Goal: Check status: Check status

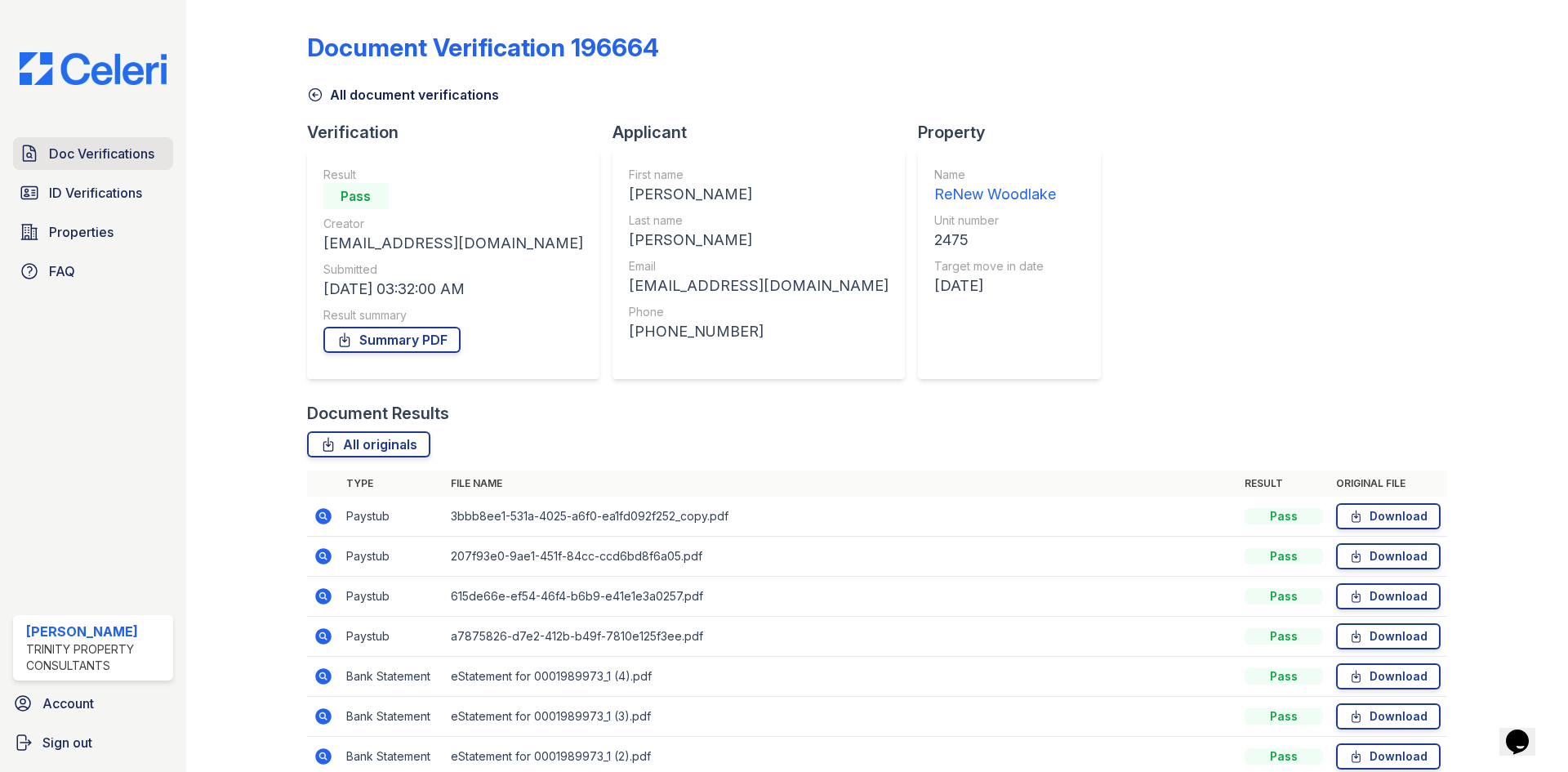
click at [60, 150] on span "Doc Verifications" at bounding box center [101, 154] width 106 height 20
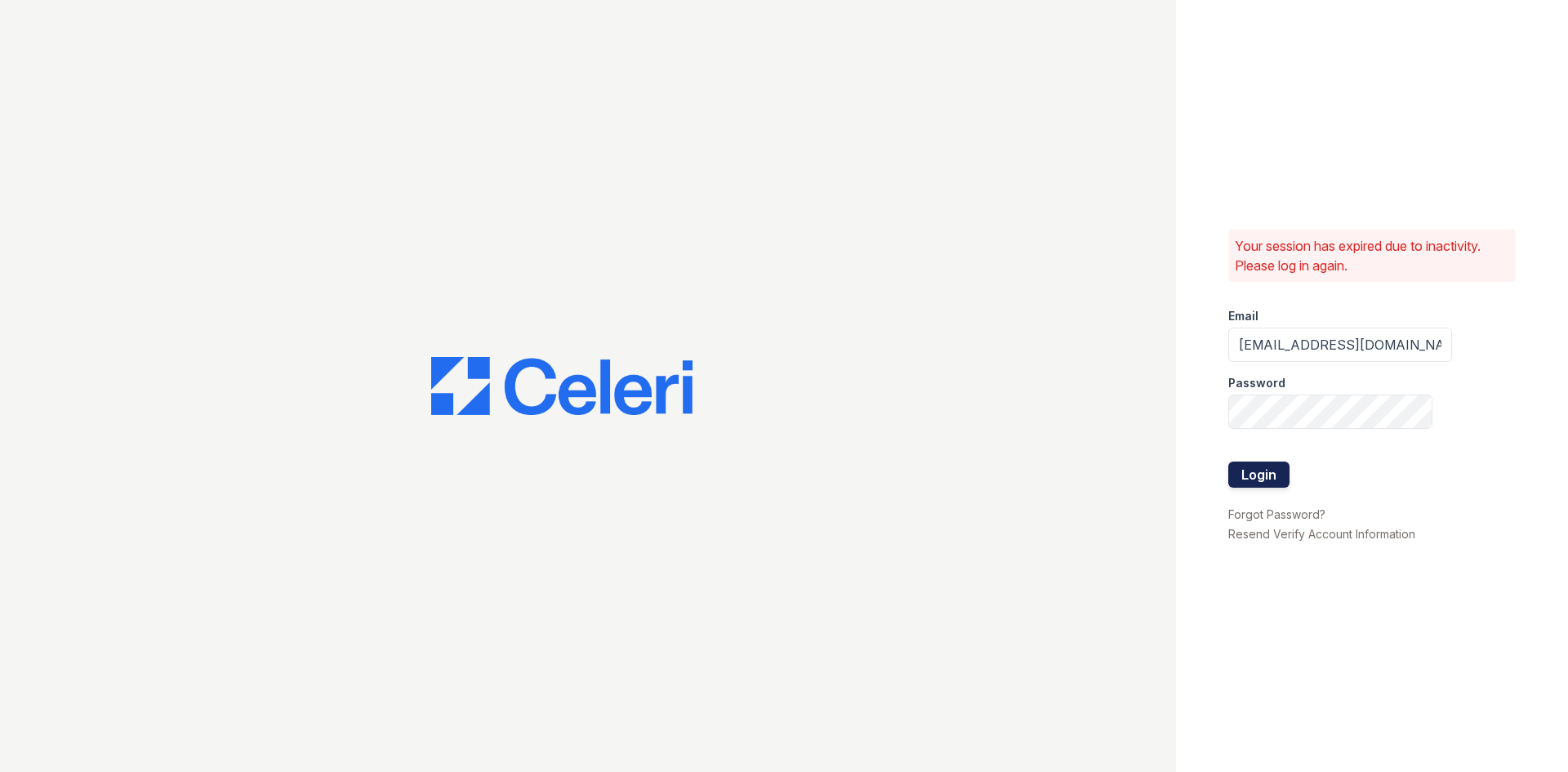
click at [1247, 474] on button "Login" at bounding box center [1259, 474] width 61 height 26
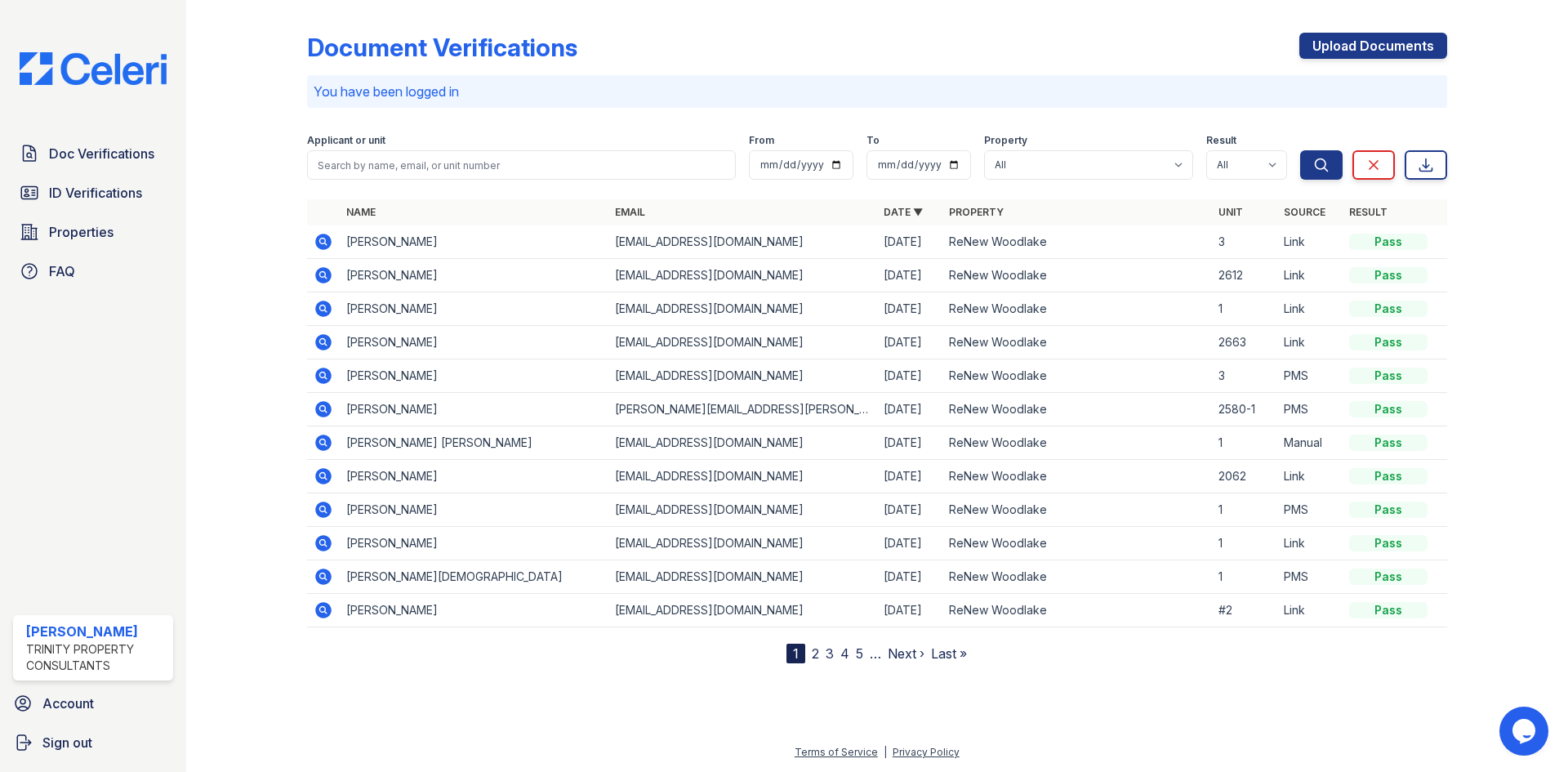
click at [321, 276] on icon at bounding box center [322, 274] width 4 height 4
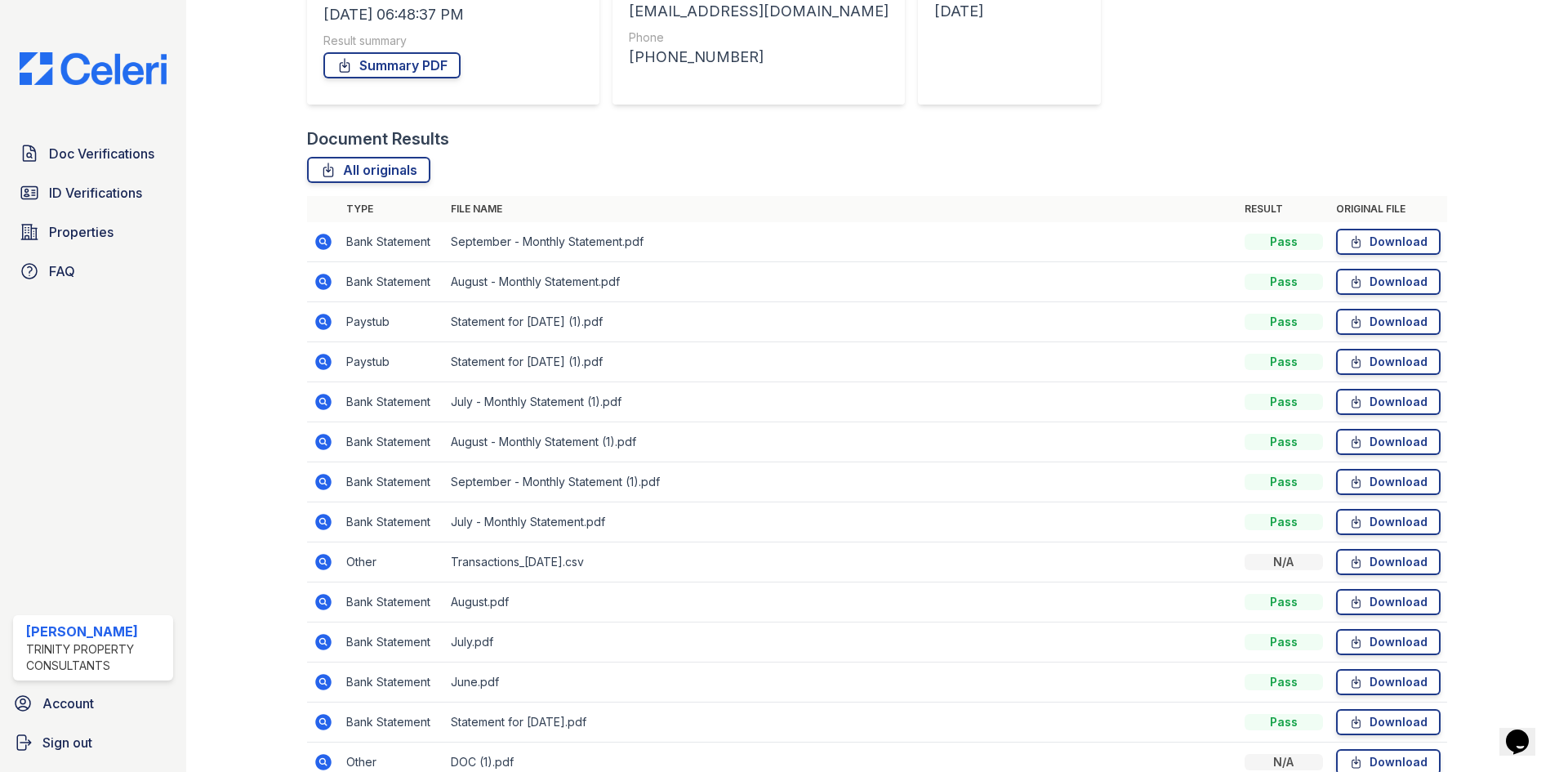
scroll to position [245, 0]
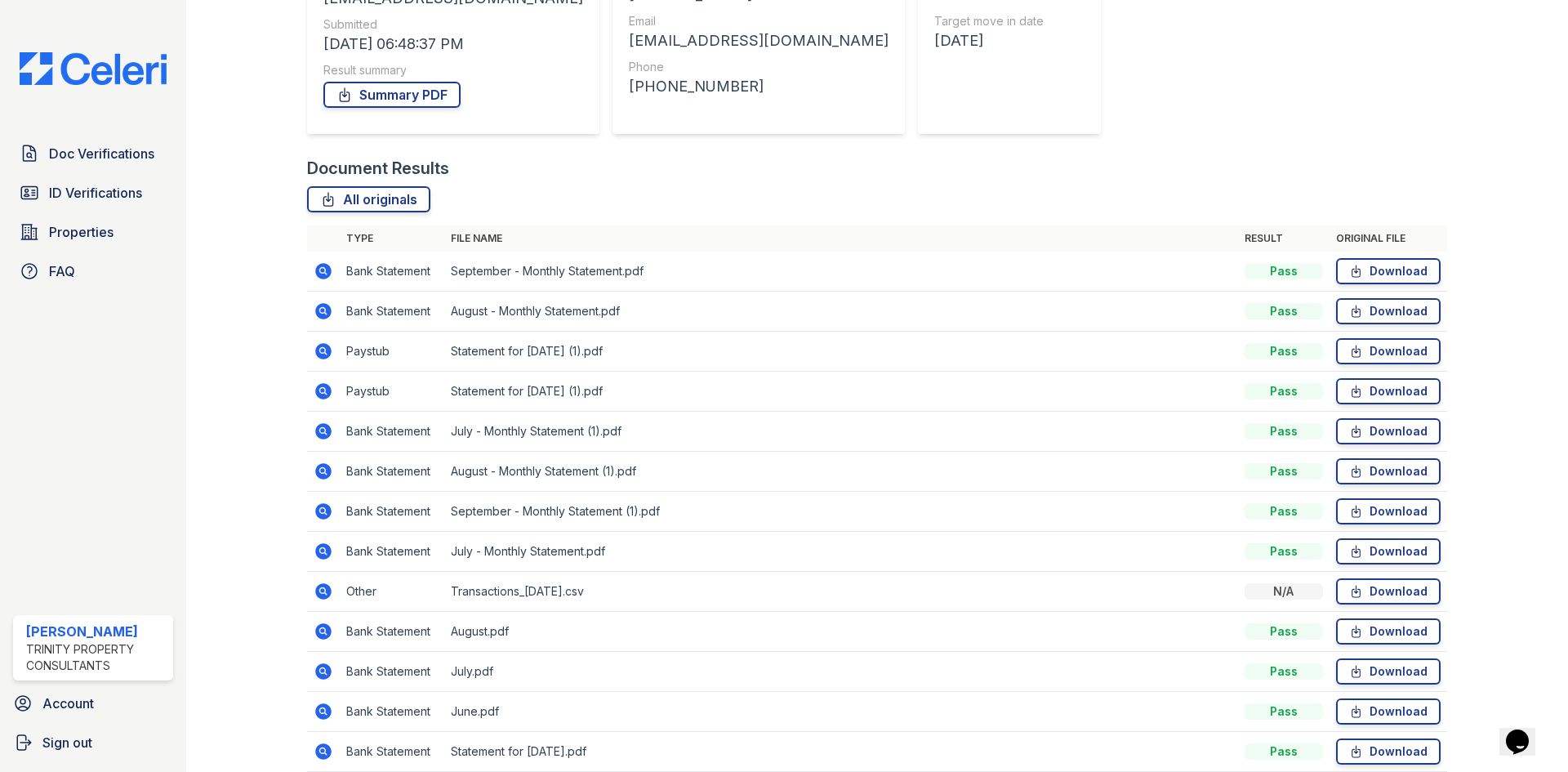
click at [323, 346] on icon at bounding box center [324, 351] width 16 height 16
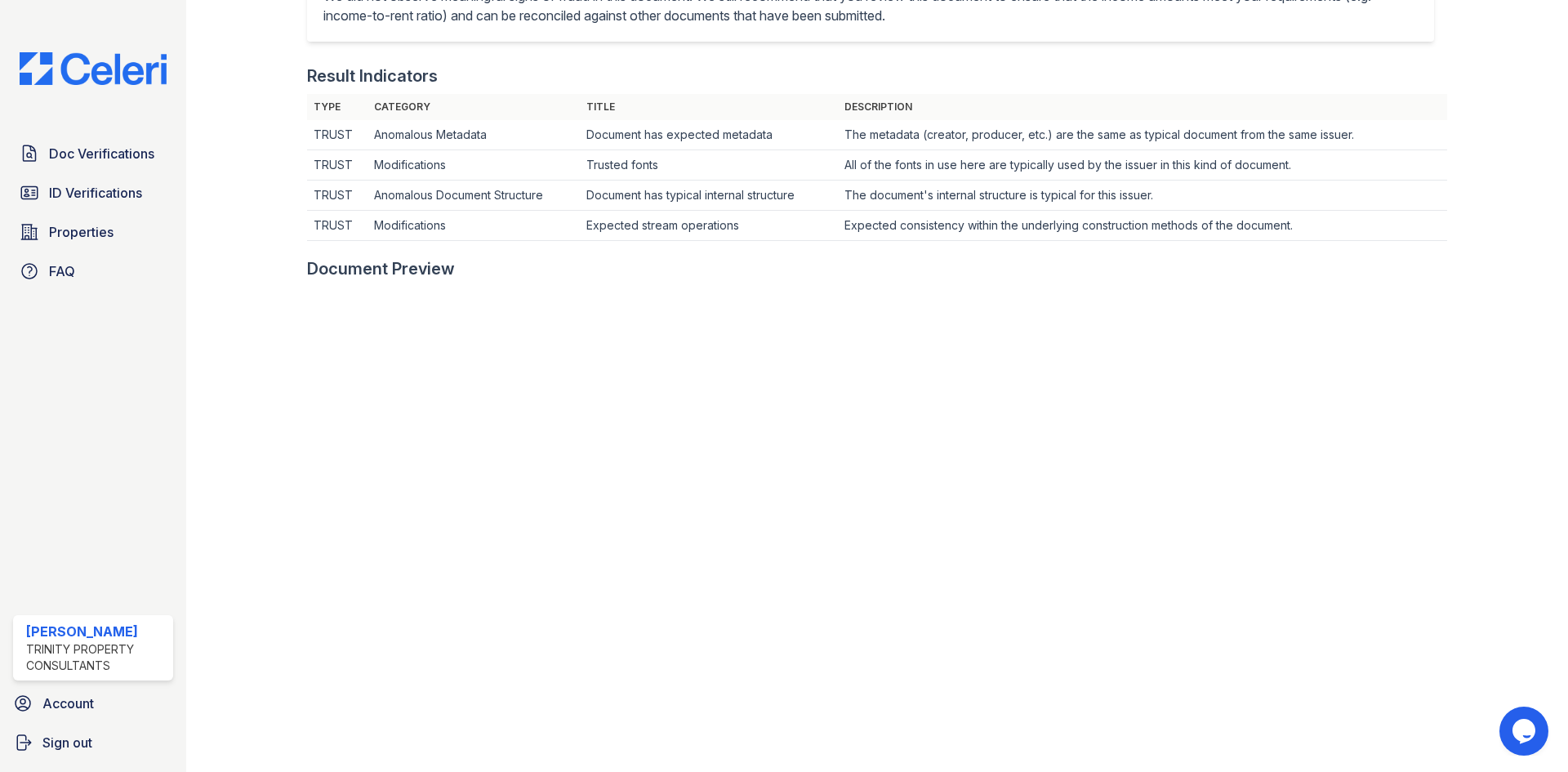
scroll to position [490, 0]
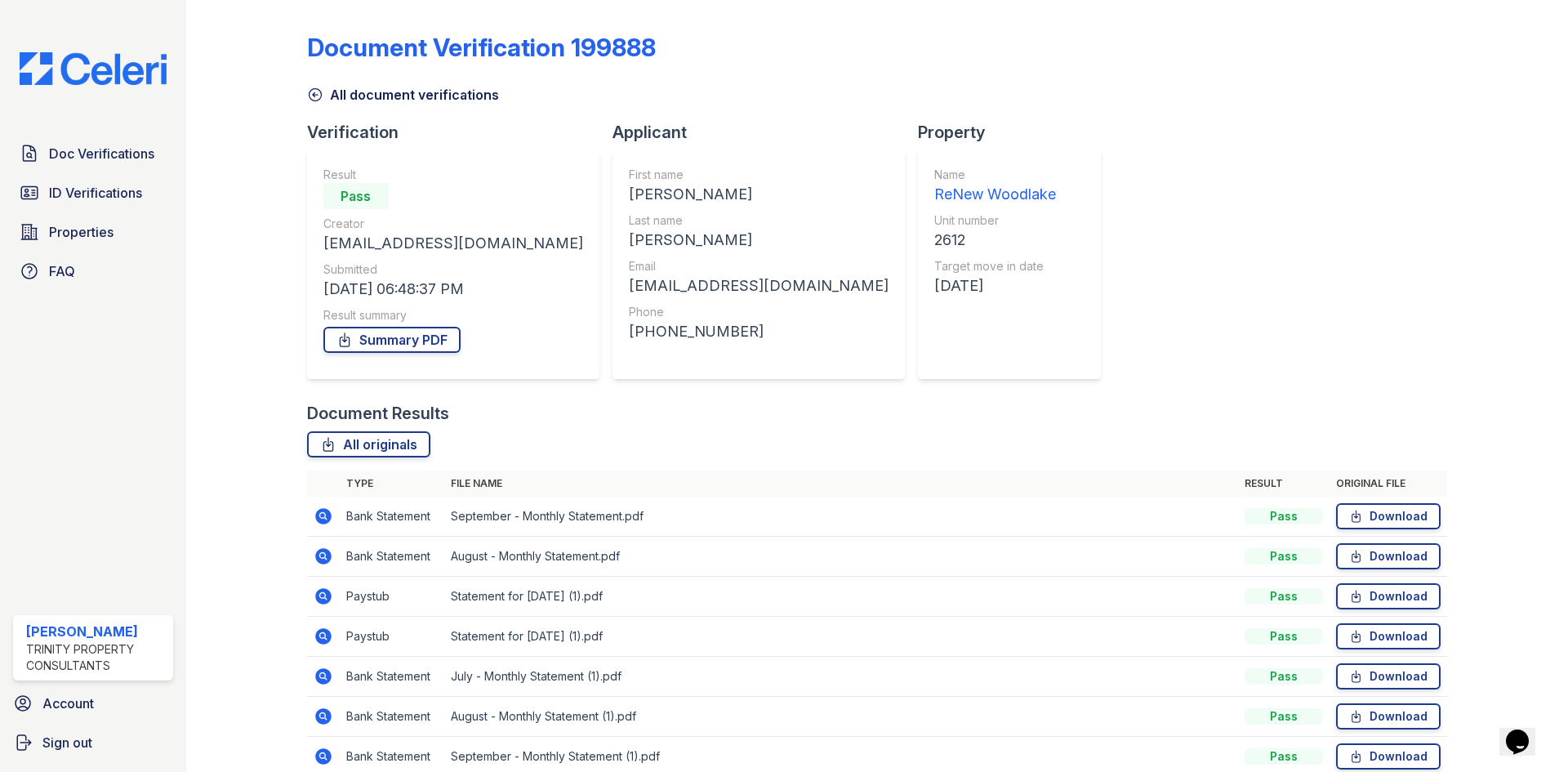
click at [318, 511] on icon at bounding box center [324, 517] width 16 height 16
click at [54, 198] on span "ID Verifications" at bounding box center [95, 193] width 93 height 20
